Goal: Task Accomplishment & Management: Use online tool/utility

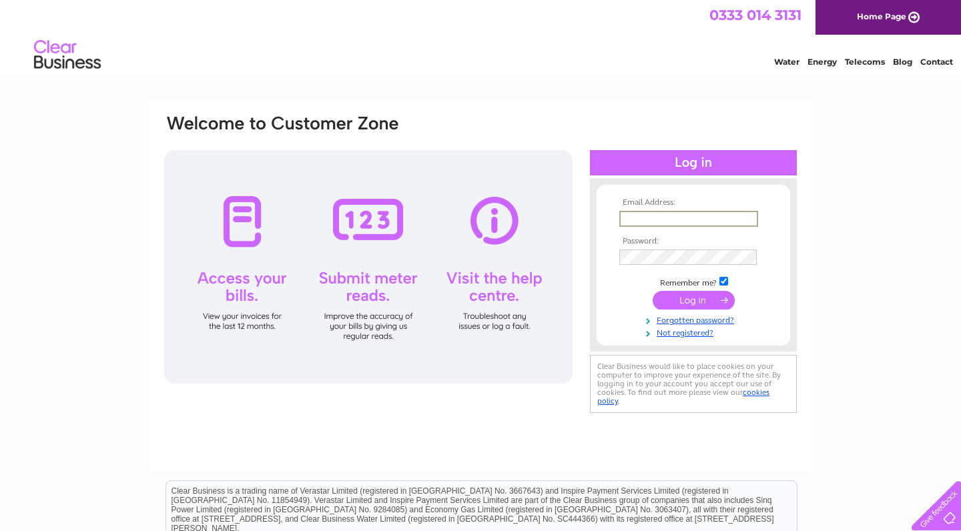
type input "jillkerr@blueyonder.co.uk"
click at [382, 299] on input "submit" at bounding box center [693, 300] width 82 height 19
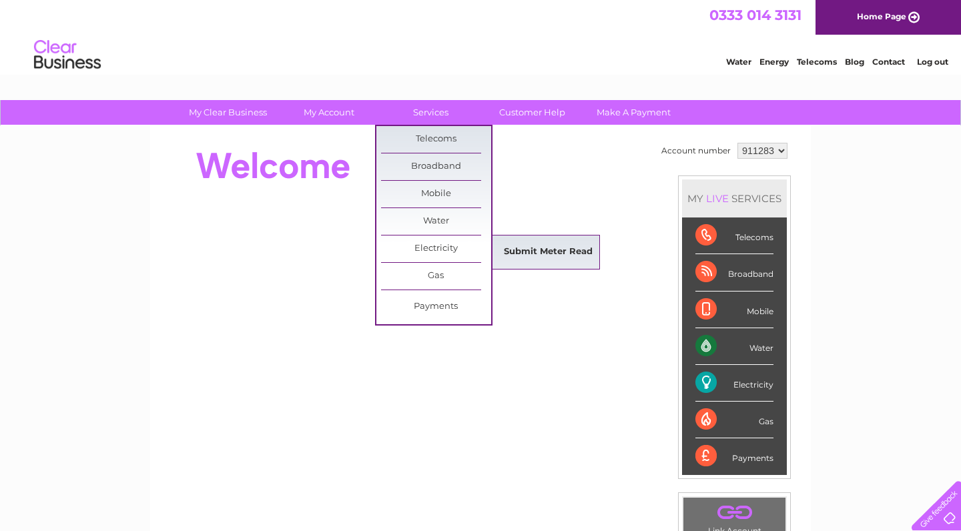
click at [523, 245] on link "Submit Meter Read" at bounding box center [548, 252] width 110 height 27
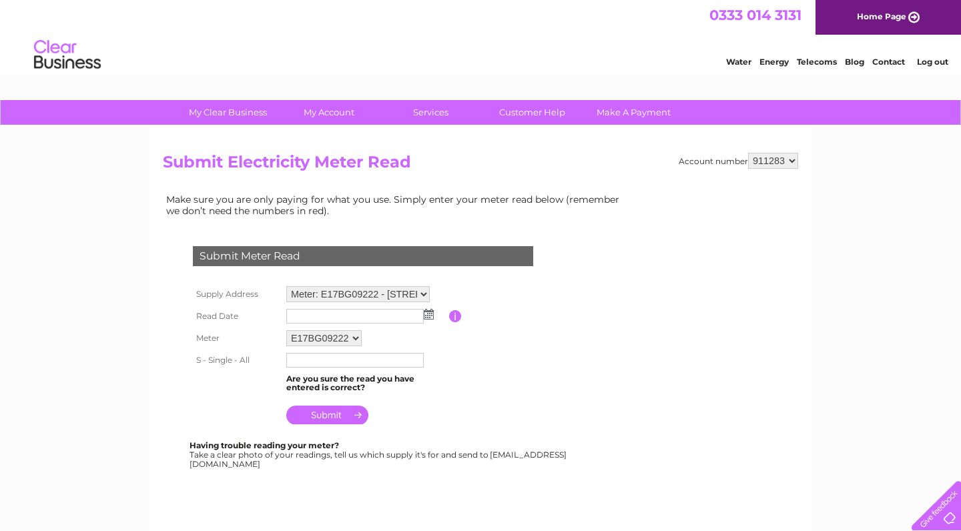
click at [430, 312] on img at bounding box center [429, 314] width 10 height 11
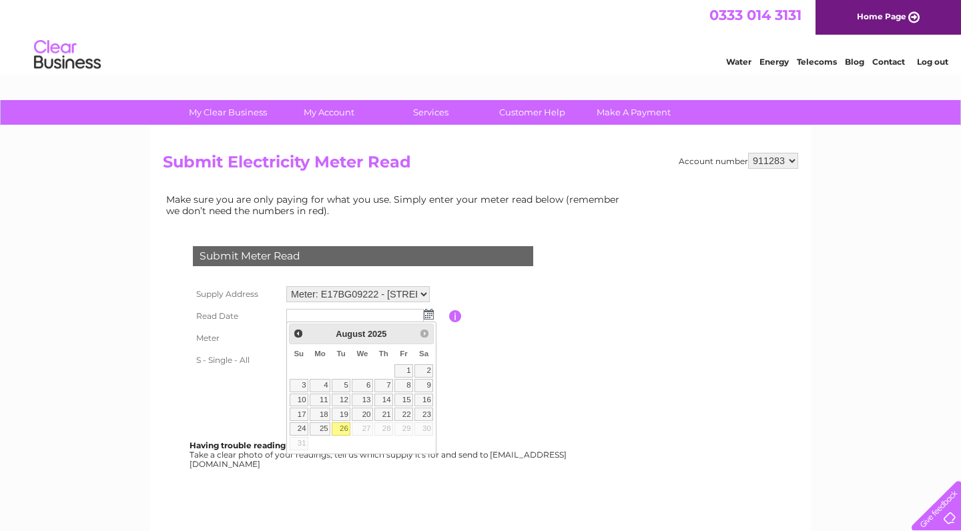
click at [343, 430] on link "26" at bounding box center [341, 428] width 19 height 13
type input "[DATE]"
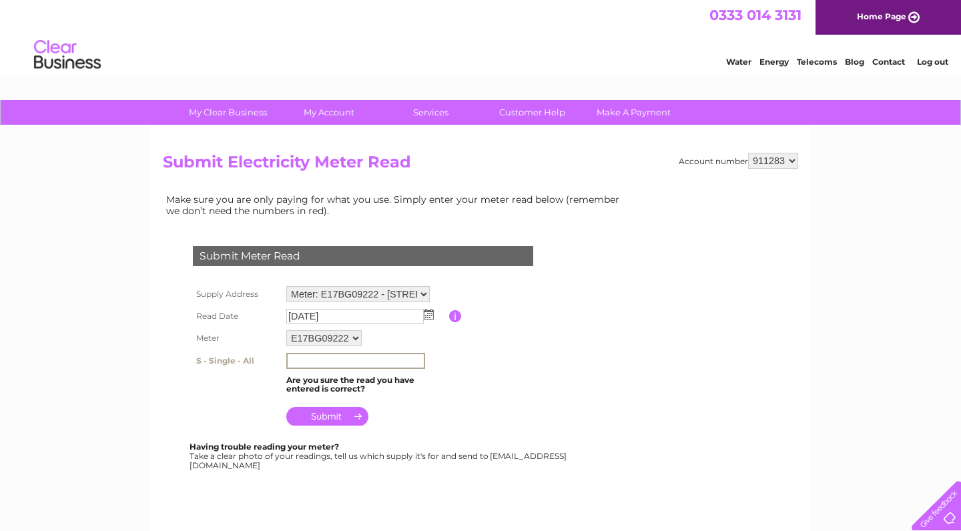
click at [328, 358] on input "text" at bounding box center [355, 361] width 139 height 16
type input "59044"
click at [336, 413] on input "submit" at bounding box center [327, 415] width 82 height 19
